Goal: Answer question/provide support

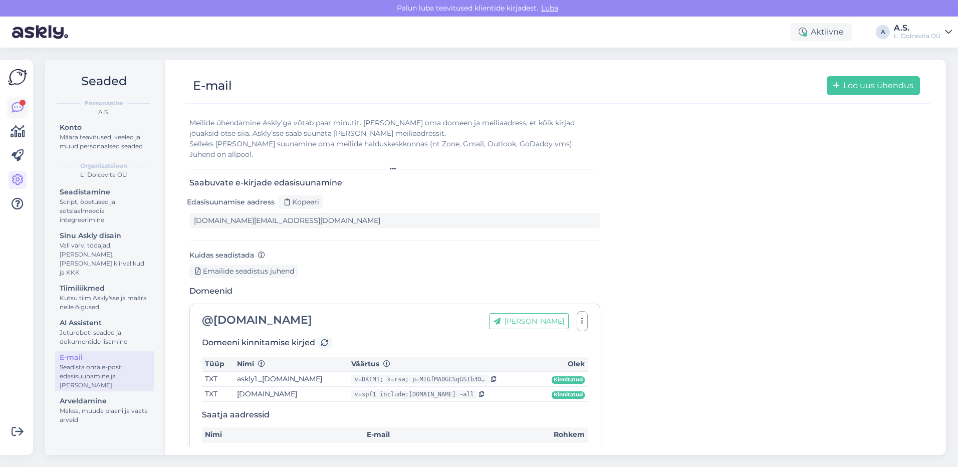
click at [18, 109] on icon at bounding box center [18, 108] width 12 height 12
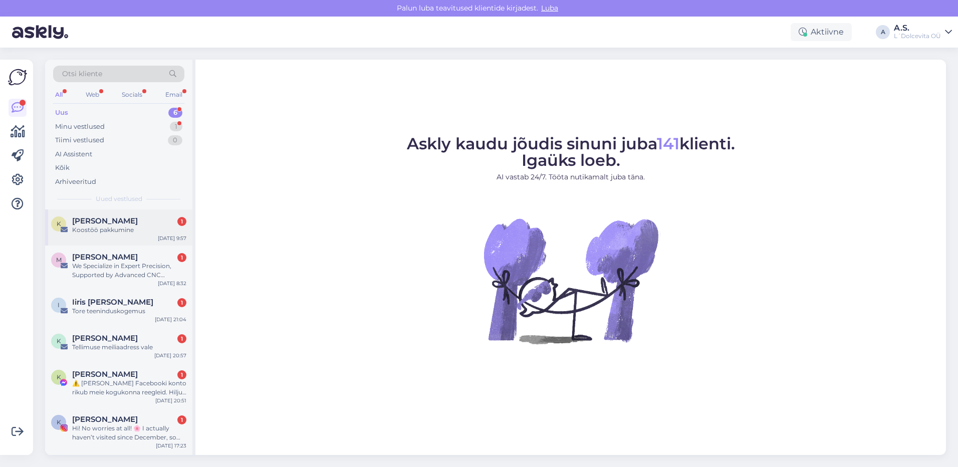
click at [101, 241] on div "K [PERSON_NAME] 1 Koostöö pakkumine [DATE] 9:57" at bounding box center [118, 227] width 147 height 36
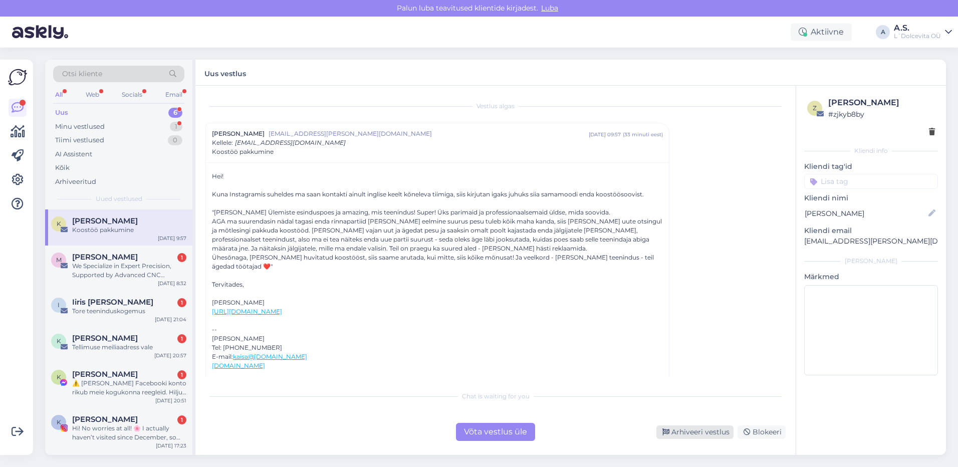
click at [692, 433] on div "Arhiveeri vestlus" at bounding box center [694, 432] width 77 height 14
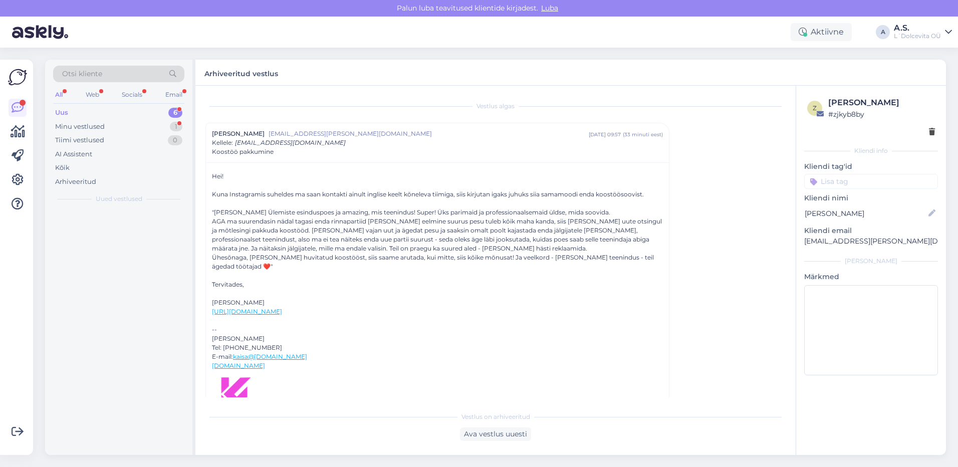
scroll to position [27, 0]
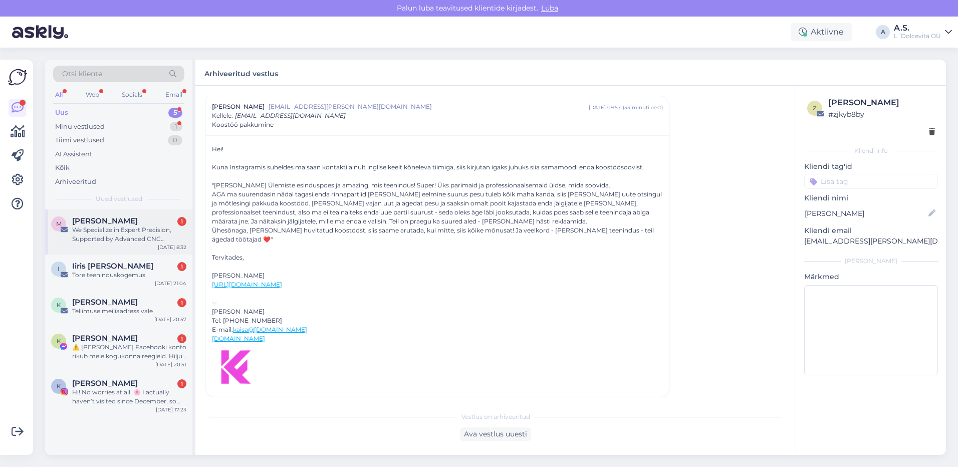
click at [108, 250] on div "M [PERSON_NAME] 1 We Specialize in Expert Precision, Supported by Advanced CNC …" at bounding box center [118, 231] width 147 height 45
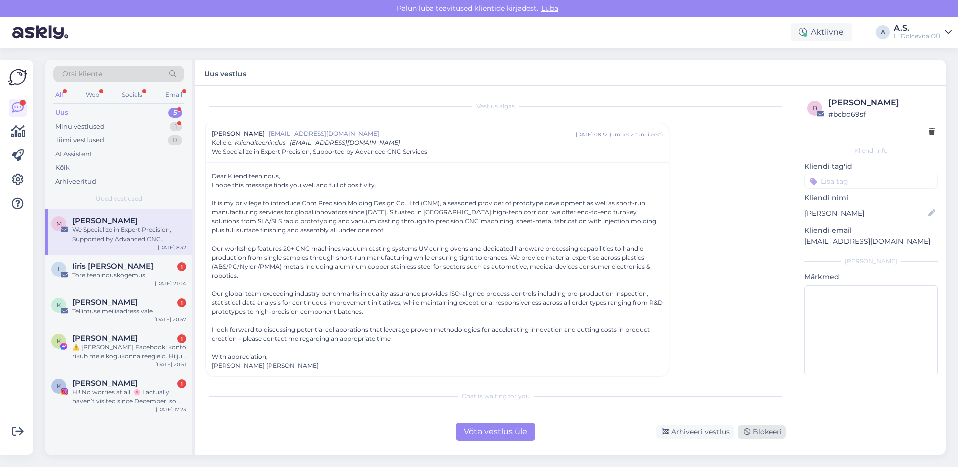
click at [770, 434] on div "Blokeeri" at bounding box center [761, 432] width 48 height 14
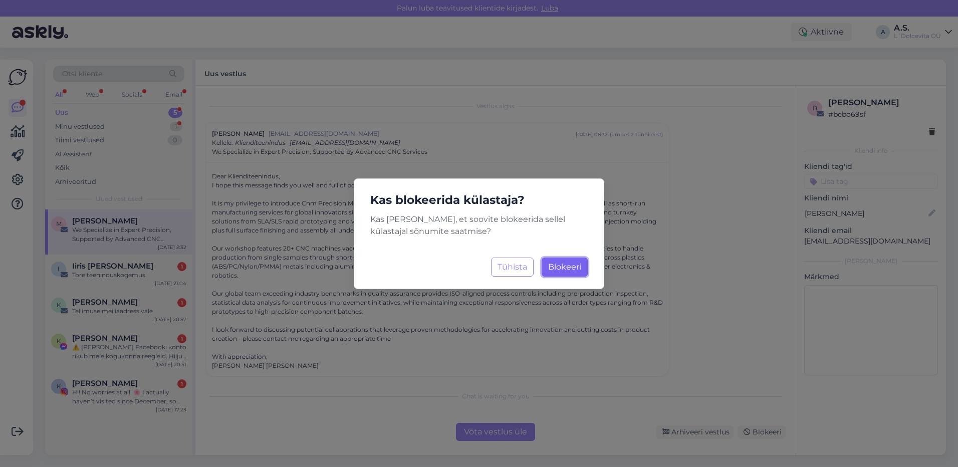
click at [575, 265] on span "Blokeeri" at bounding box center [564, 267] width 33 height 10
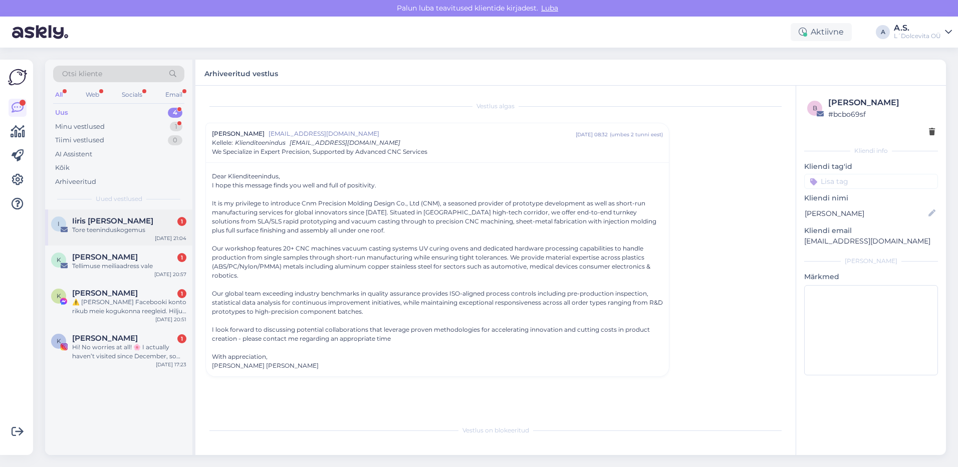
click at [125, 240] on div "I Iiris [PERSON_NAME] 1 Tore teeninduskogemus [DATE] 21:04" at bounding box center [118, 227] width 147 height 36
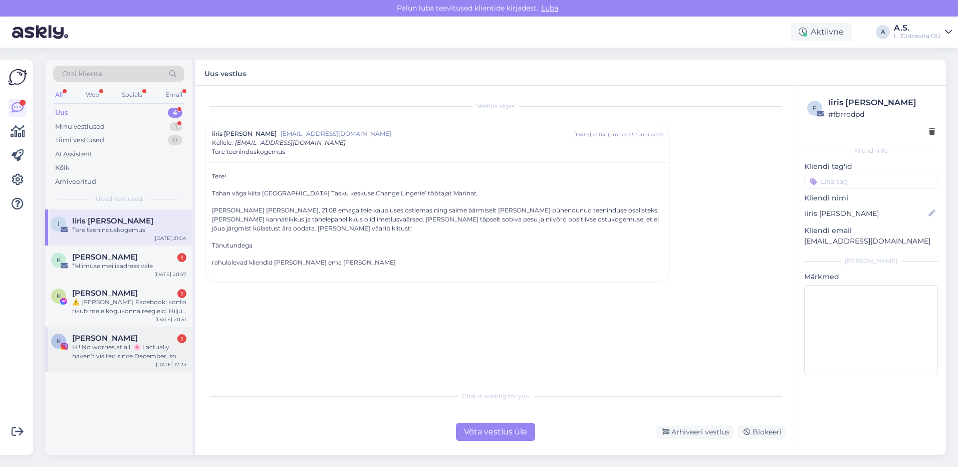
click at [124, 363] on div "K [PERSON_NAME] 1 Hi! No worries at all! 🌸 I actually haven’t visited since Dec…" at bounding box center [118, 349] width 147 height 45
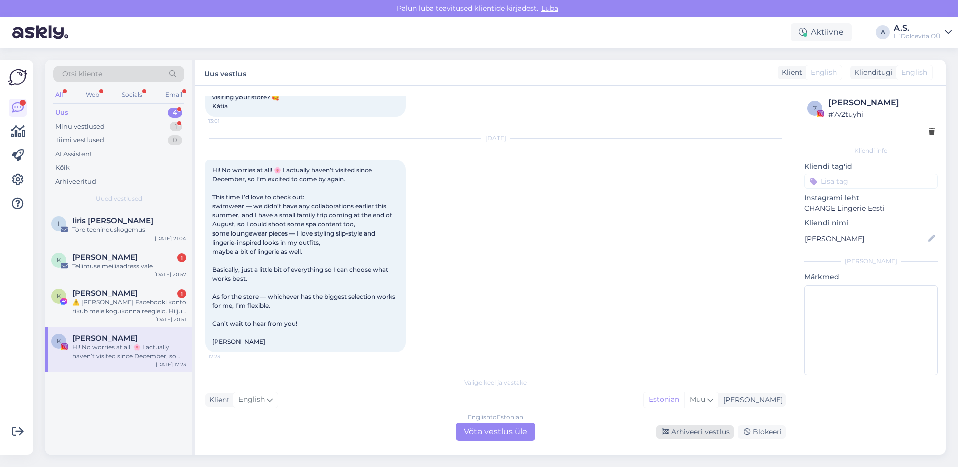
click at [704, 436] on div "Arhiveeri vestlus" at bounding box center [694, 432] width 77 height 14
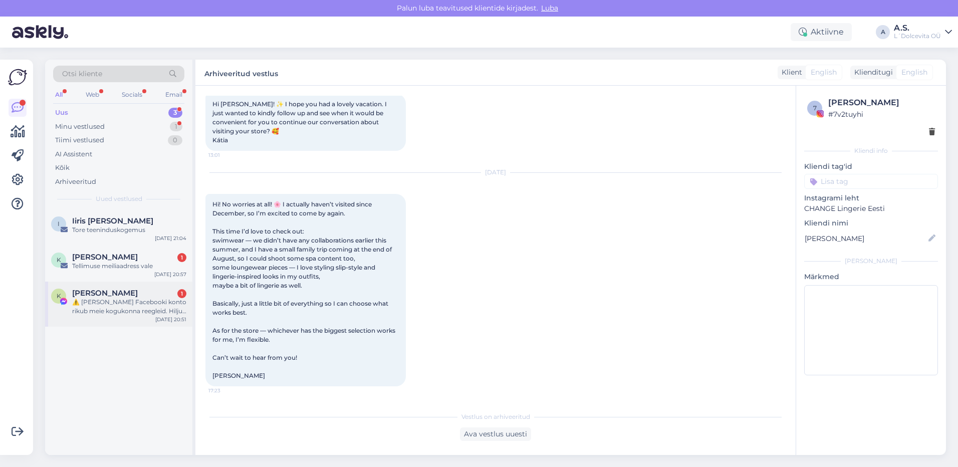
click at [131, 324] on div "K [PERSON_NAME] 1 ⚠️ Teie Facebooki konto rikub meie kogukonna reegleid. Hiljut…" at bounding box center [118, 303] width 147 height 45
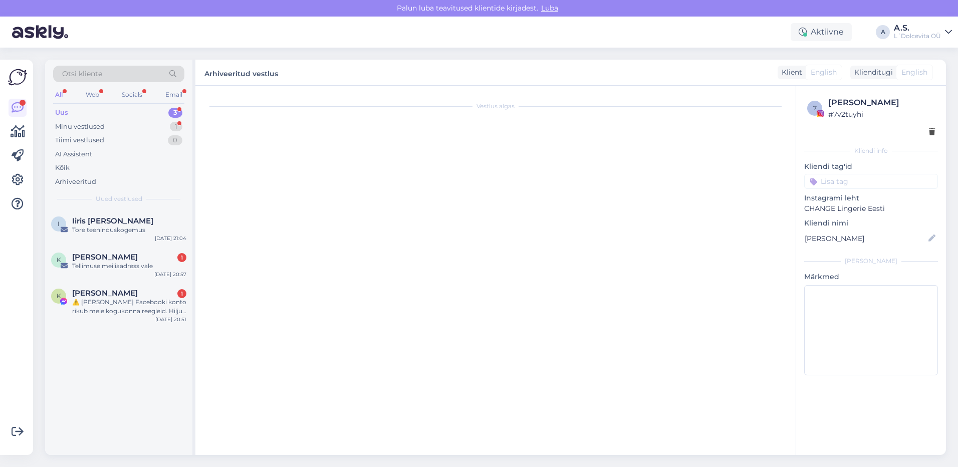
scroll to position [0, 0]
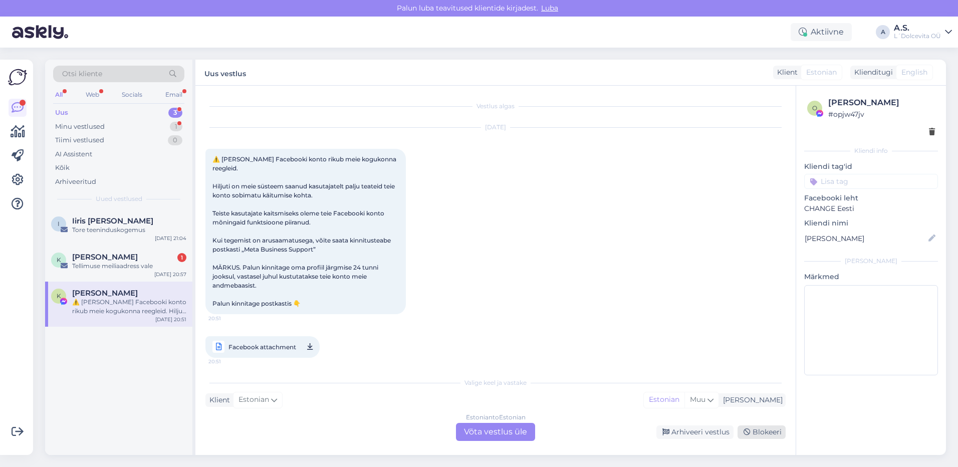
click at [751, 435] on div "Blokeeri" at bounding box center [761, 432] width 48 height 14
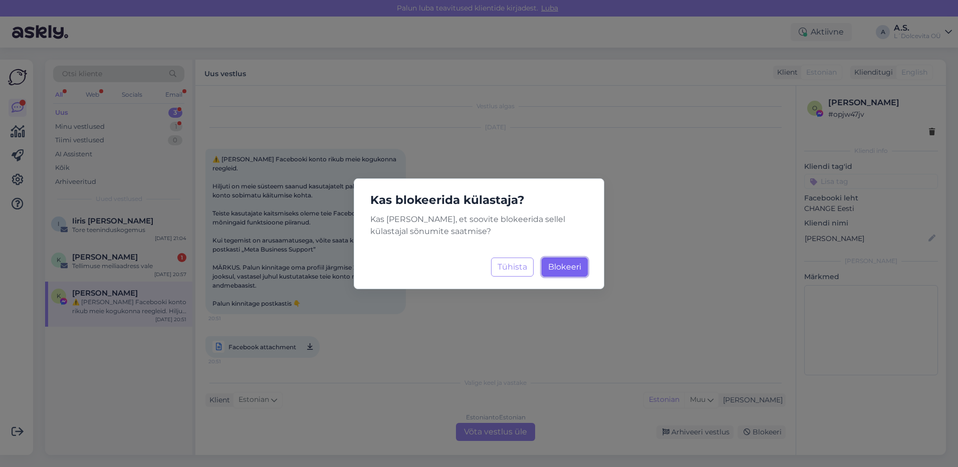
click at [551, 266] on span "Blokeeri" at bounding box center [564, 267] width 33 height 10
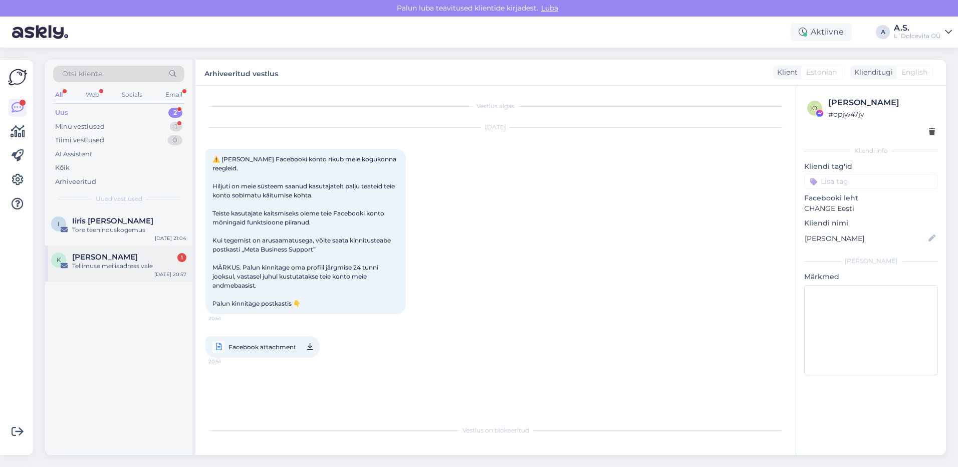
click at [142, 268] on div "Tellimuse meiliaadress vale" at bounding box center [129, 265] width 114 height 9
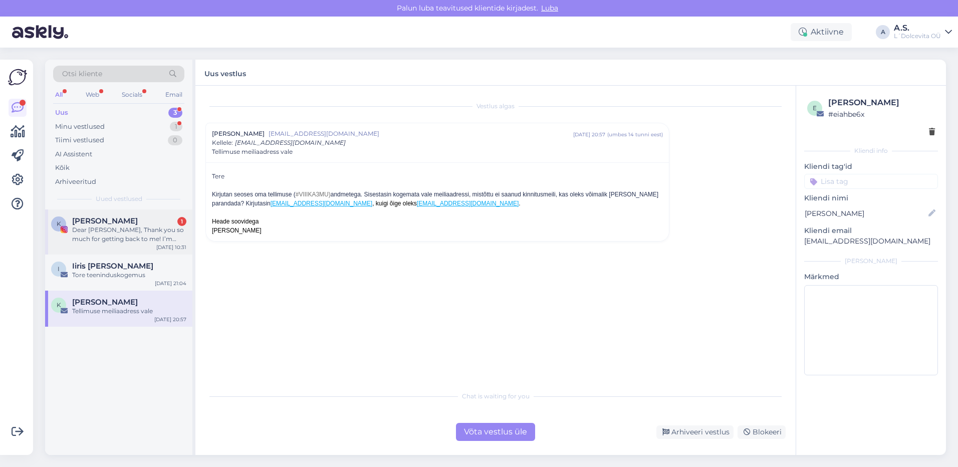
click at [81, 249] on div "K [PERSON_NAME] 1 Dear [PERSON_NAME], Thank you so much for getting back to me!…" at bounding box center [118, 231] width 147 height 45
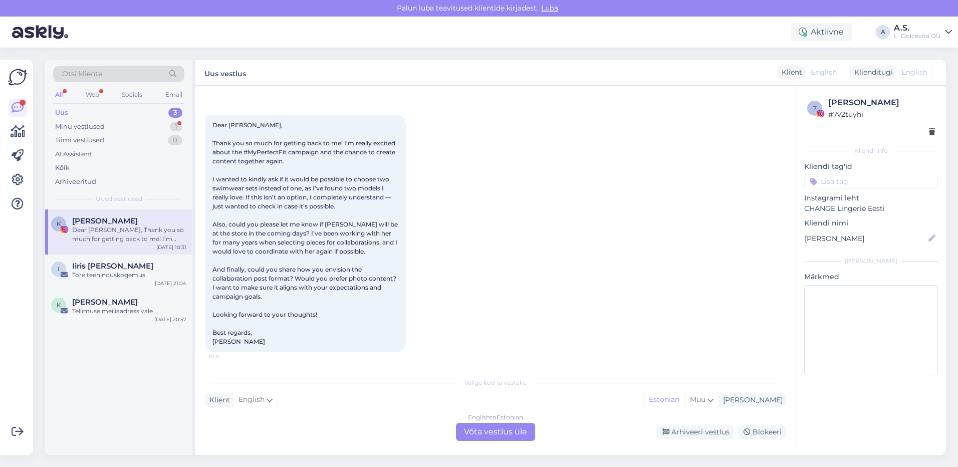
scroll to position [1592, 0]
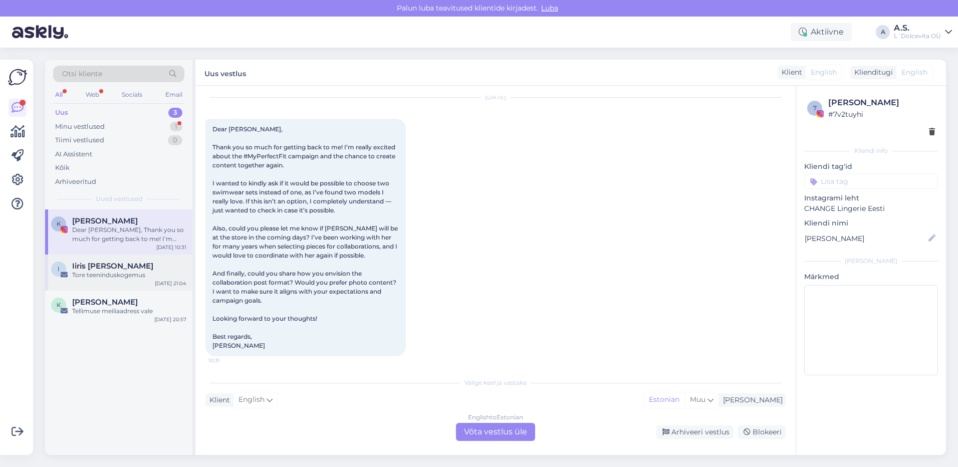
click at [137, 281] on div "I Iiris [PERSON_NAME] Tore teeninduskogemus [DATE] 21:04" at bounding box center [118, 272] width 147 height 36
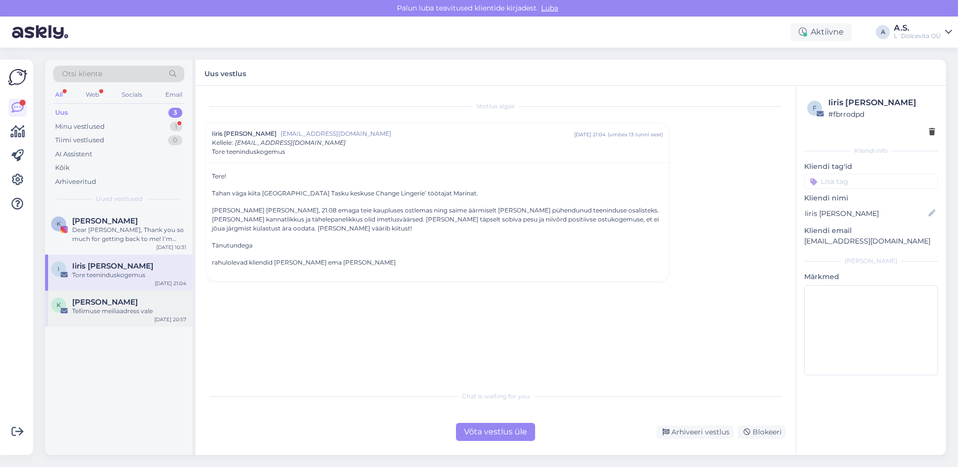
click at [150, 303] on div "[PERSON_NAME]" at bounding box center [129, 302] width 114 height 9
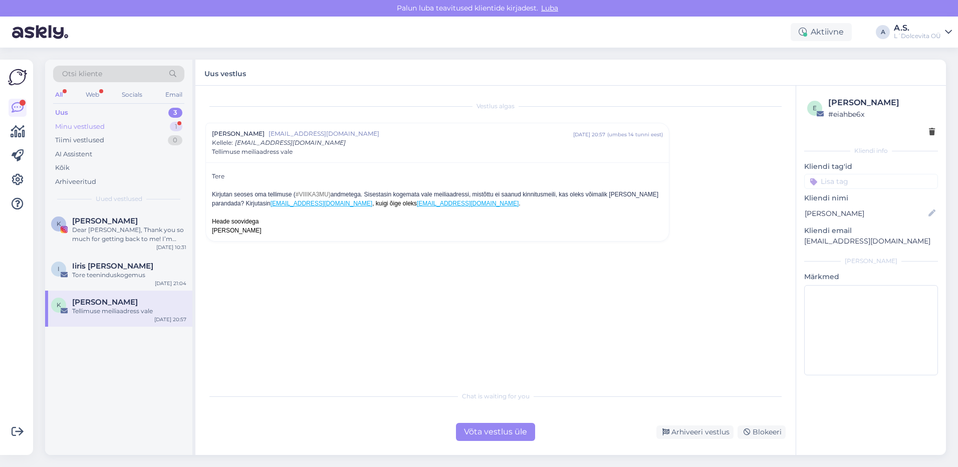
click at [106, 124] on div "Minu vestlused 1" at bounding box center [118, 127] width 131 height 14
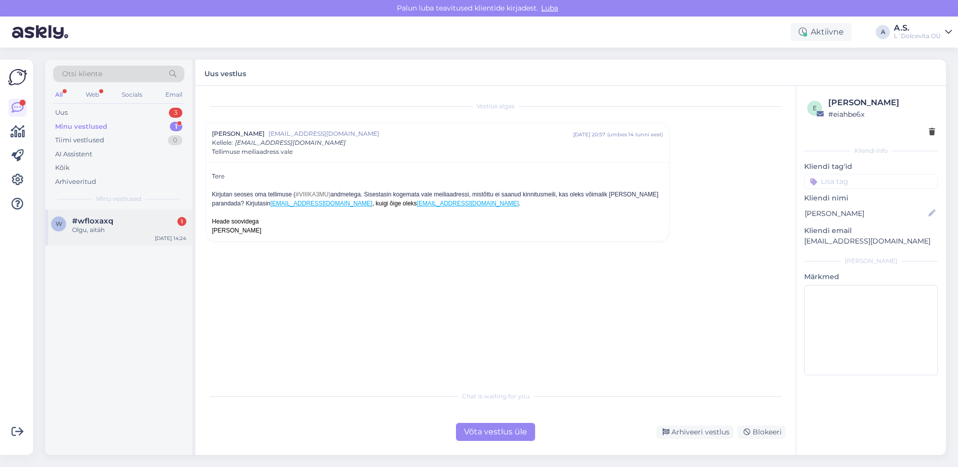
click at [137, 229] on div "Olgu, aitäh" at bounding box center [129, 229] width 114 height 9
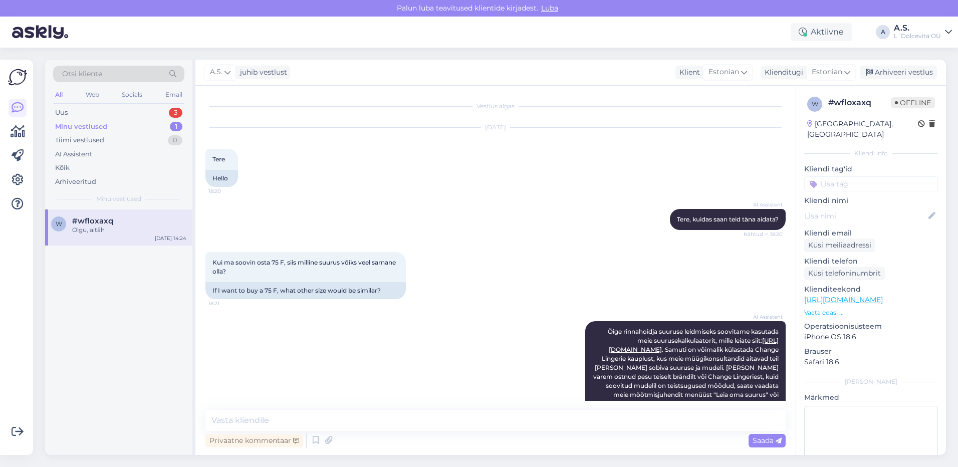
scroll to position [892, 0]
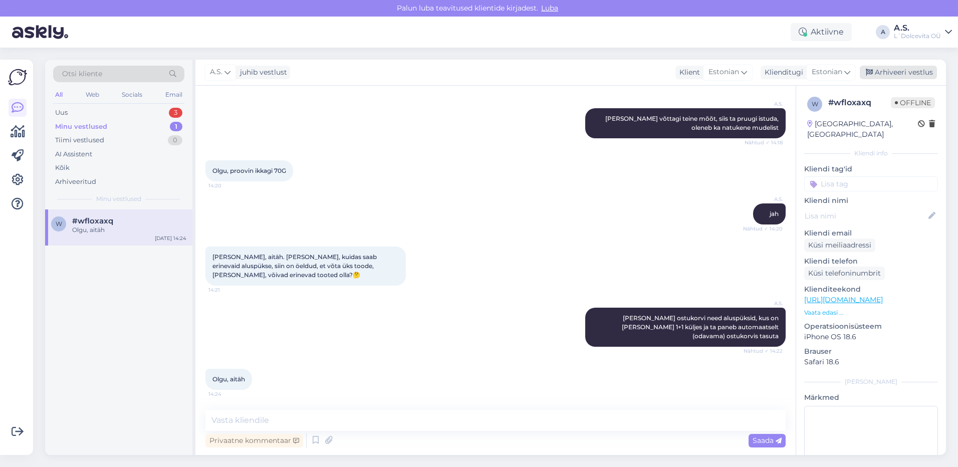
click at [897, 74] on div "Arhiveeri vestlus" at bounding box center [898, 73] width 77 height 14
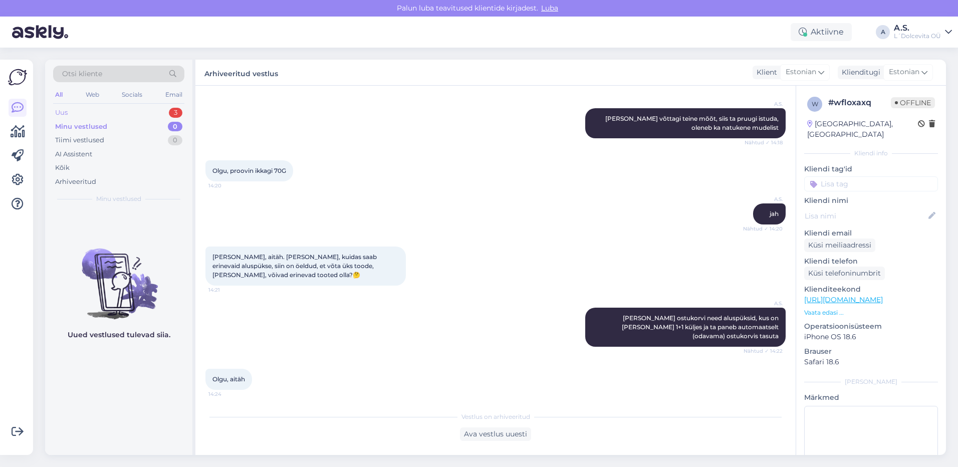
click at [71, 113] on div "Uus 3" at bounding box center [118, 113] width 131 height 14
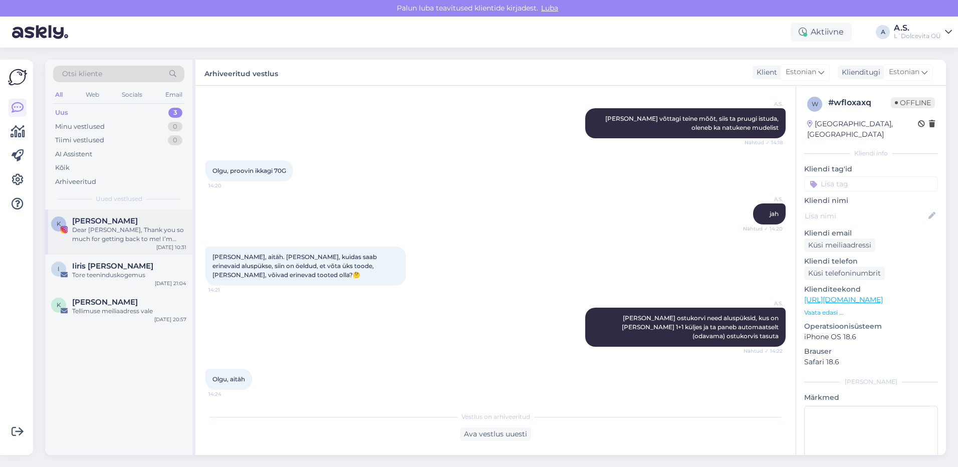
click at [96, 251] on div "K [PERSON_NAME] Dear [PERSON_NAME], Thank you so much for getting back to me! I…" at bounding box center [118, 231] width 147 height 45
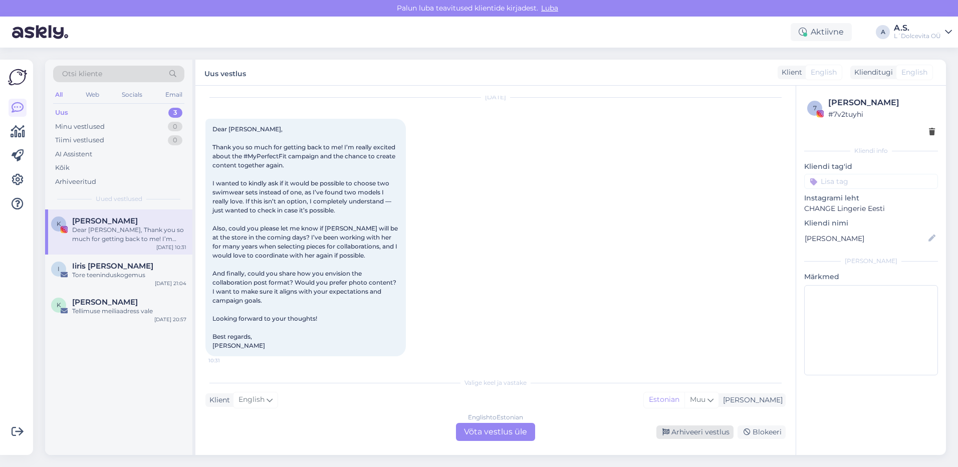
click at [688, 435] on div "Arhiveeri vestlus" at bounding box center [694, 432] width 77 height 14
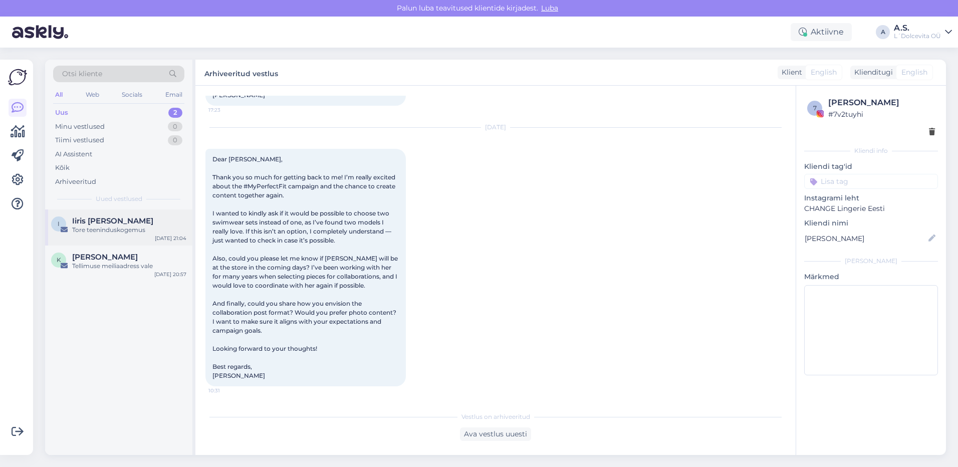
click at [147, 236] on div "I Iiris [PERSON_NAME] Tore teeninduskogemus [DATE] 21:04" at bounding box center [118, 227] width 147 height 36
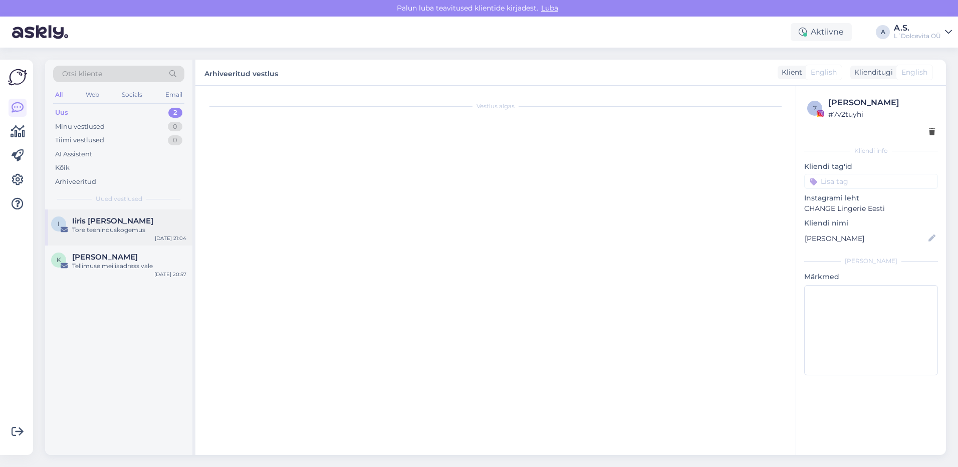
scroll to position [0, 0]
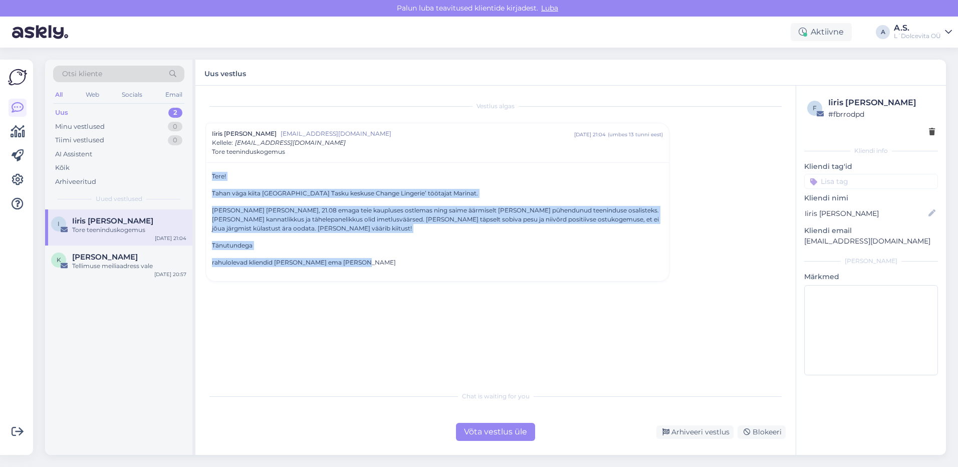
drag, startPoint x: 350, startPoint y: 261, endPoint x: 207, endPoint y: 179, distance: 165.1
click at [207, 179] on div "Tere! Tahan väga kiita [GEOGRAPHIC_DATA] Tasku keskuse Change Lingerie’ töötaja…" at bounding box center [437, 221] width 463 height 119
copy div "Tere! Tahan väga kiita [GEOGRAPHIC_DATA] Tasku keskuse Change Lingerie’ töötaja…"
click at [377, 239] on div "Tere! Tahan väga kiita [GEOGRAPHIC_DATA] Tasku keskuse Change Lingerie’ töötaja…" at bounding box center [437, 219] width 451 height 95
click at [389, 268] on div "Tere! Tahan väga kiita [GEOGRAPHIC_DATA] Tasku keskuse Change Lingerie’ töötaja…" at bounding box center [437, 221] width 463 height 119
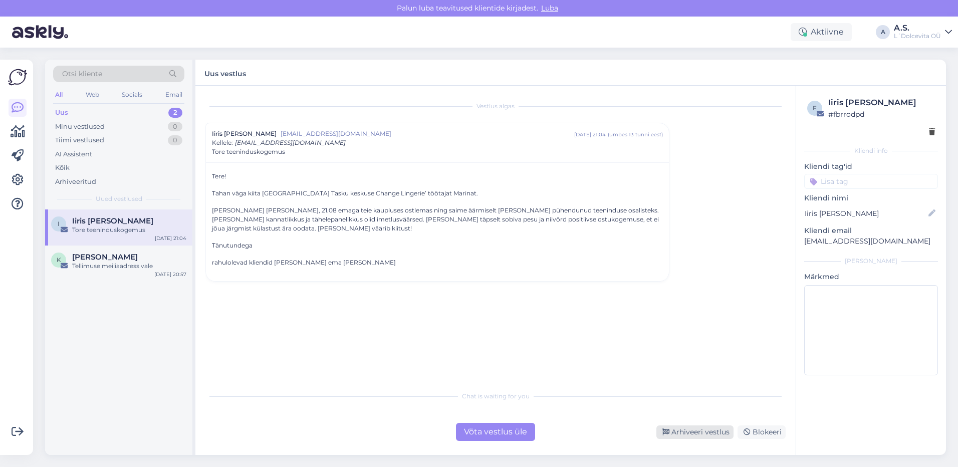
click at [697, 430] on div "Arhiveeri vestlus" at bounding box center [694, 432] width 77 height 14
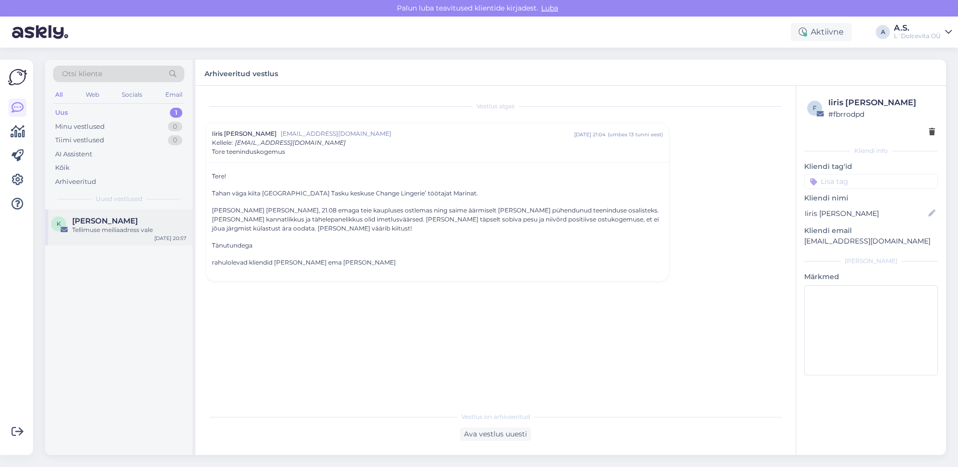
click at [139, 239] on div "K [PERSON_NAME] meiliaadress vale [DATE] 20:57" at bounding box center [118, 227] width 147 height 36
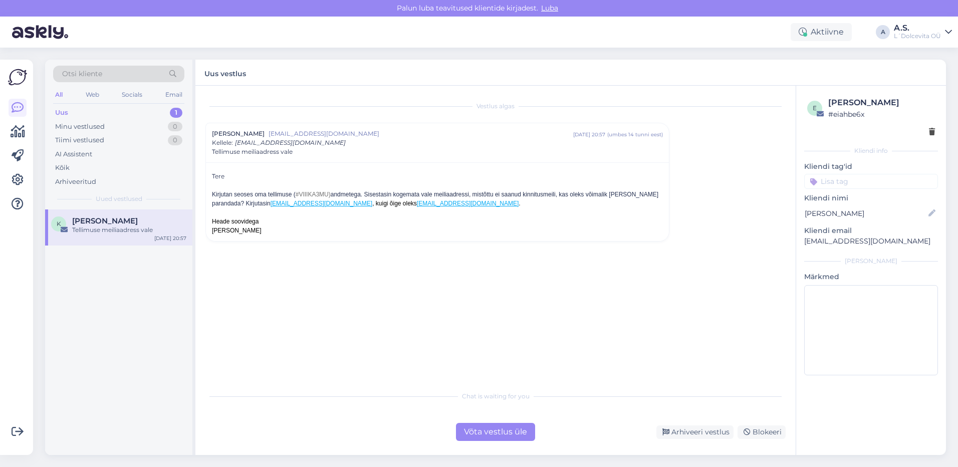
click at [315, 237] on div "Tere Kirjutan seoses oma tellimuse ( #VIIIKA3MU) andmetega. Sisestasin kogemata…" at bounding box center [437, 201] width 463 height 79
click at [507, 436] on div "Võta vestlus üle" at bounding box center [495, 432] width 79 height 18
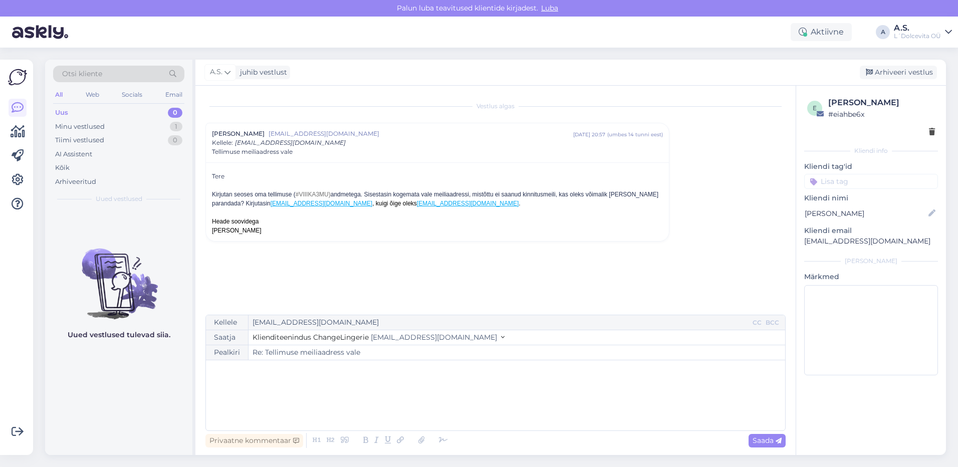
click at [492, 398] on div "﻿" at bounding box center [495, 395] width 569 height 60
click at [440, 441] on icon at bounding box center [443, 440] width 15 height 14
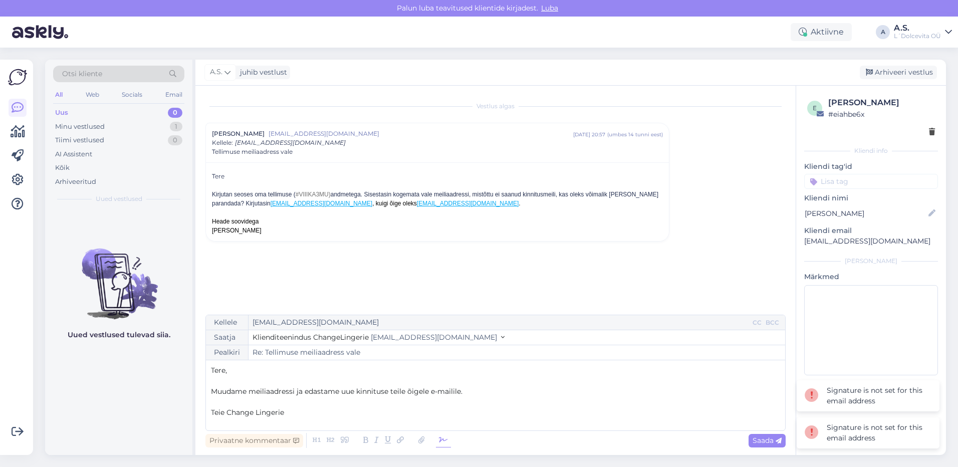
click at [437, 440] on icon at bounding box center [443, 440] width 15 height 14
click at [811, 431] on icon at bounding box center [815, 433] width 22 height 14
click at [758, 444] on span "Saada" at bounding box center [766, 440] width 29 height 9
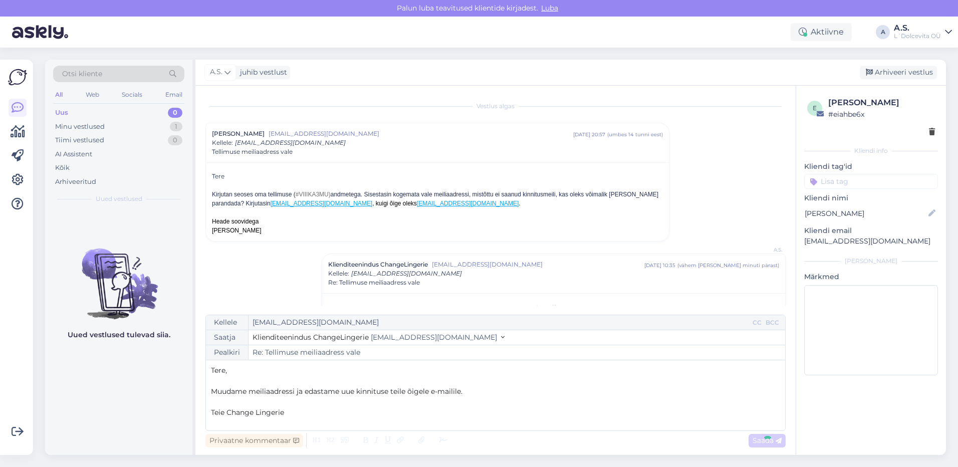
type input "Re: Re: Tellimuse meiliaadress vale"
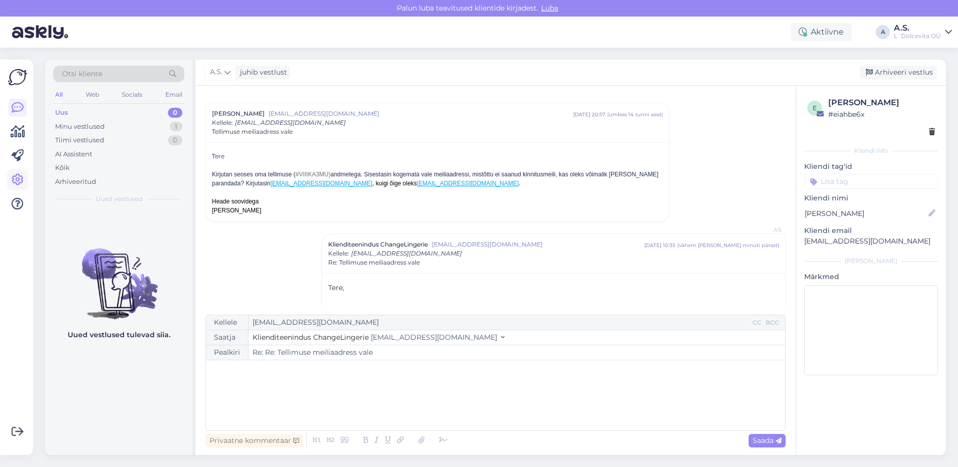
click at [22, 181] on icon at bounding box center [18, 180] width 12 height 12
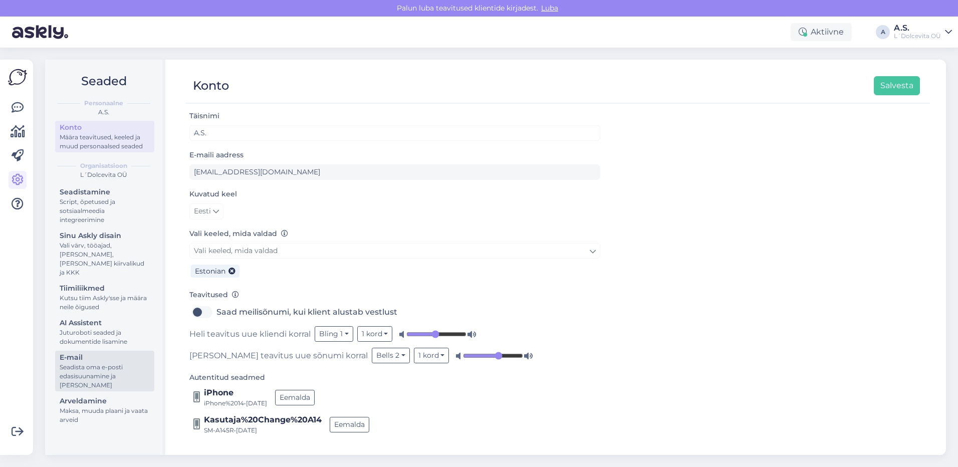
click at [100, 376] on div "Seadista oma e-posti edasisuunamine ja [PERSON_NAME]" at bounding box center [105, 376] width 90 height 27
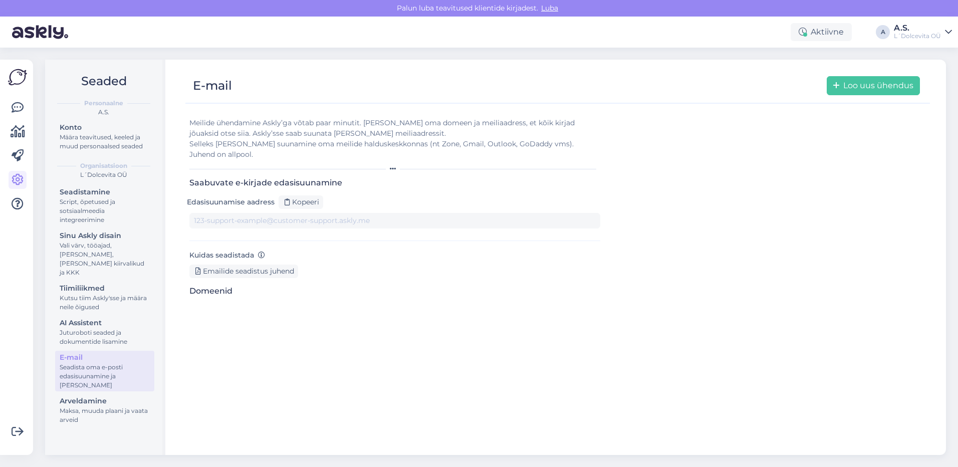
type input "[DOMAIN_NAME][EMAIL_ADDRESS][DOMAIN_NAME]"
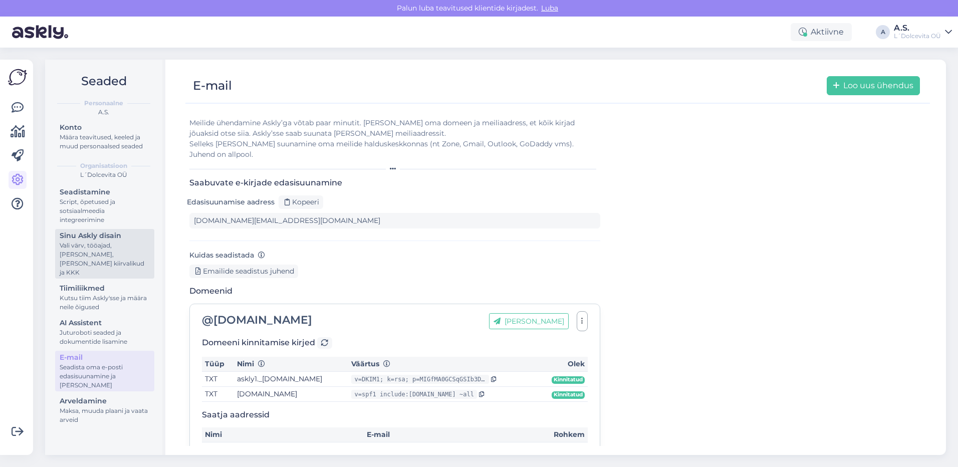
click at [103, 245] on div "Vali värv, tööajad, [PERSON_NAME], [PERSON_NAME] kiirvalikud ja KKK" at bounding box center [105, 259] width 90 height 36
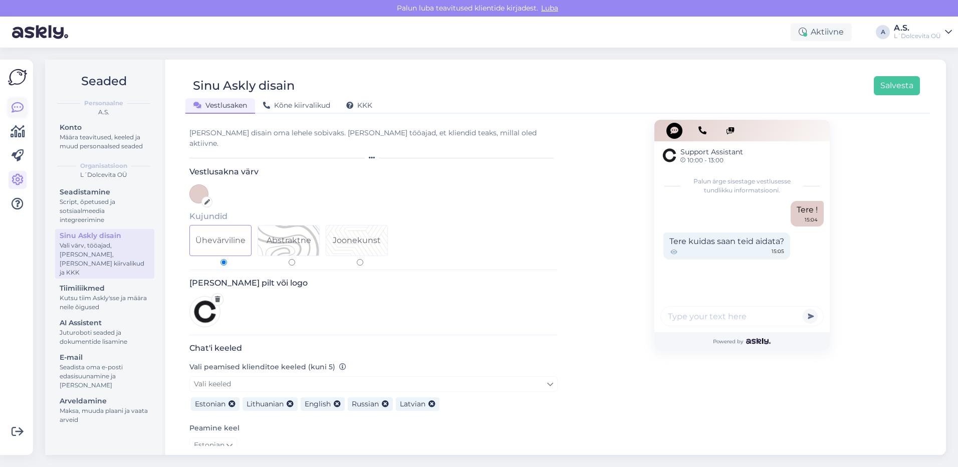
click at [13, 112] on icon at bounding box center [18, 108] width 12 height 12
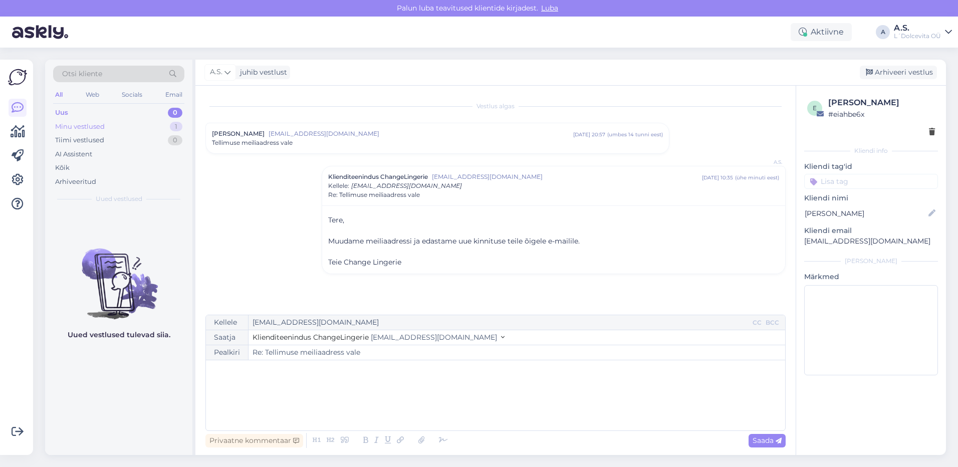
click at [106, 127] on div "Minu vestlused 1" at bounding box center [118, 127] width 131 height 14
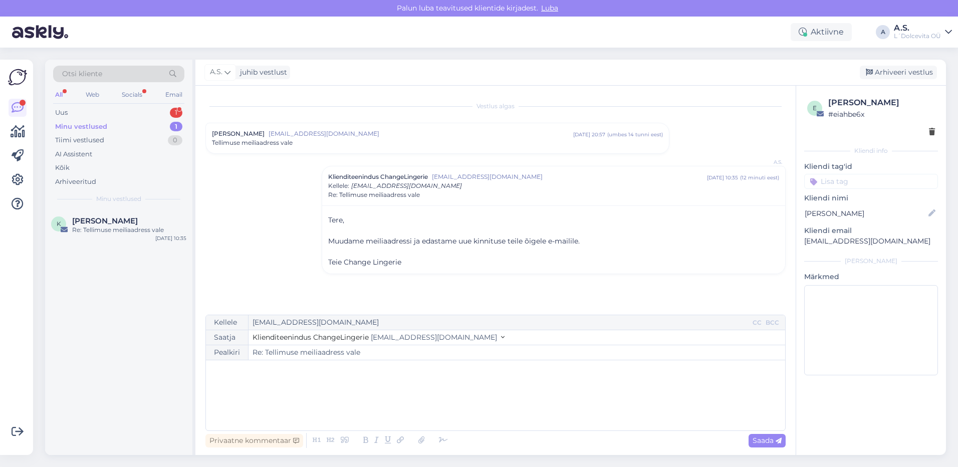
click at [94, 124] on div "Minu vestlused" at bounding box center [81, 127] width 52 height 10
click at [85, 227] on div "Re: Tellimuse meiliaadress vale" at bounding box center [129, 229] width 114 height 9
click at [84, 112] on div "Uus 1" at bounding box center [118, 113] width 131 height 14
click at [113, 244] on div "K [PERSON_NAME] 1 Yes, it works perfect for me 27.08 at 12:00 in Ülemiste [DATE…" at bounding box center [118, 231] width 147 height 45
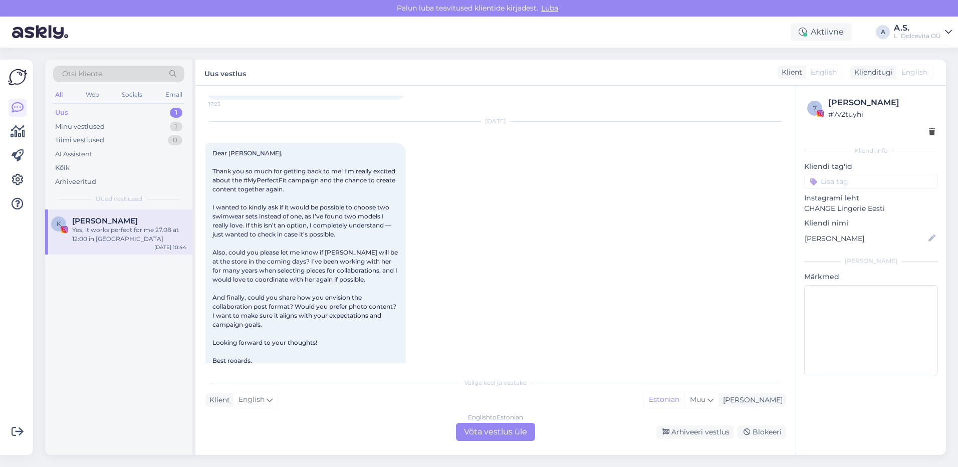
scroll to position [1648, 0]
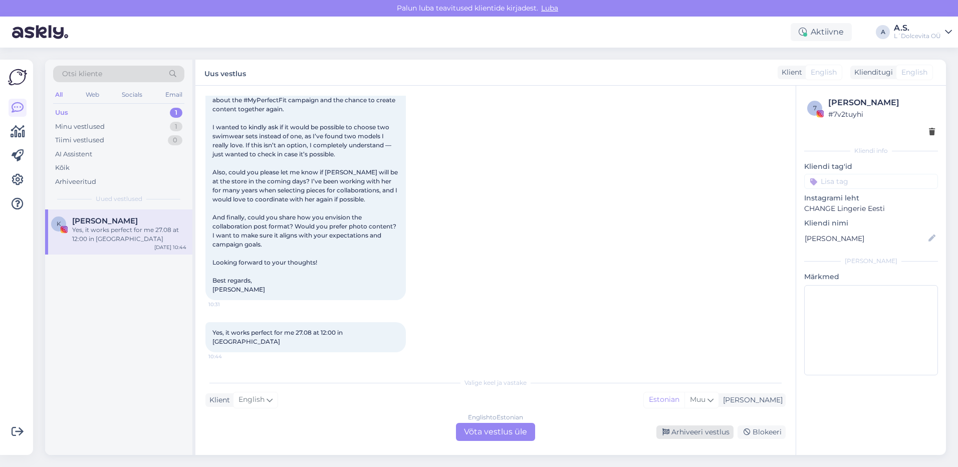
click at [702, 433] on div "Arhiveeri vestlus" at bounding box center [694, 432] width 77 height 14
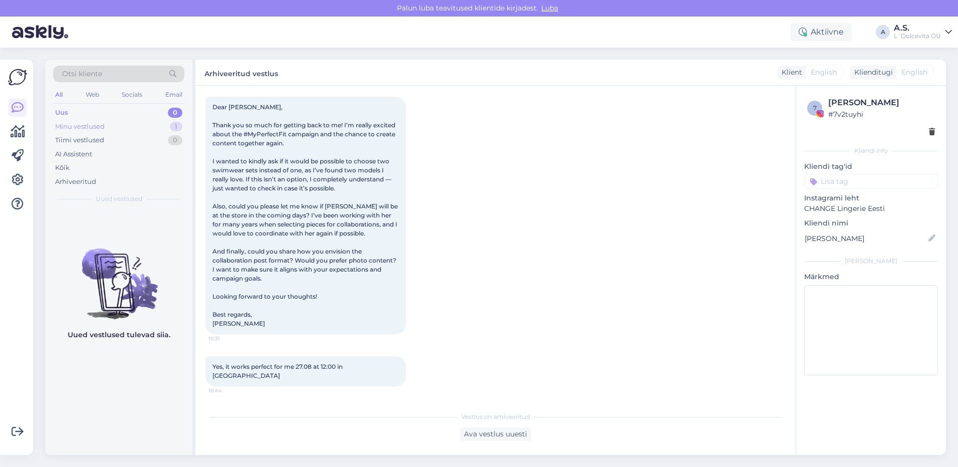
click at [138, 126] on div "Minu vestlused 1" at bounding box center [118, 127] width 131 height 14
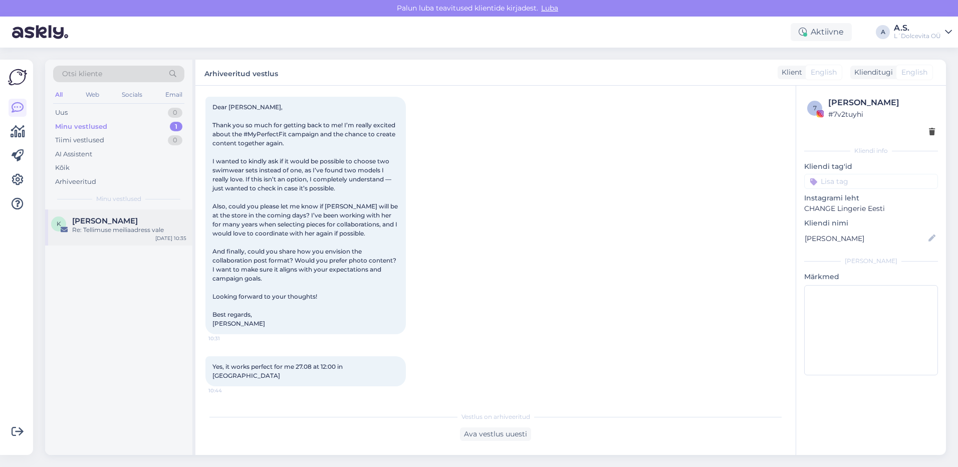
click at [102, 223] on span "[PERSON_NAME]" at bounding box center [105, 220] width 66 height 9
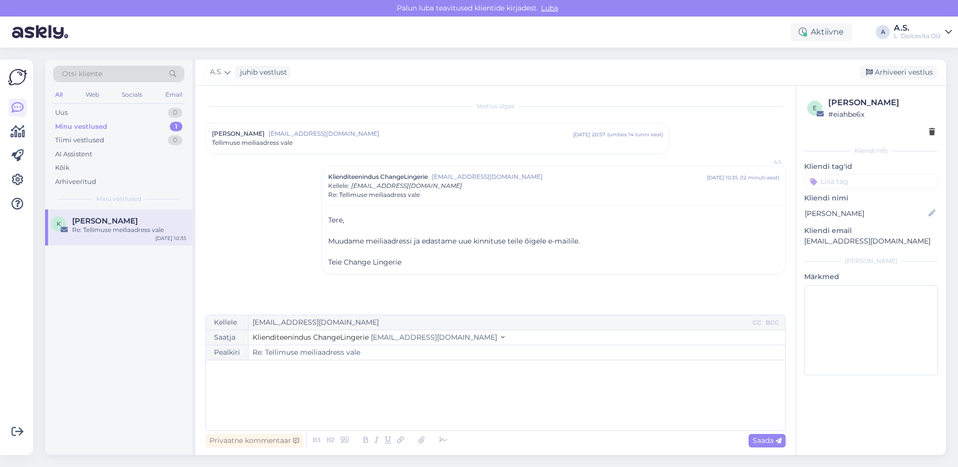
scroll to position [0, 0]
click at [901, 72] on div "Arhiveeri vestlus" at bounding box center [898, 73] width 77 height 14
